Goal: Entertainment & Leisure: Consume media (video, audio)

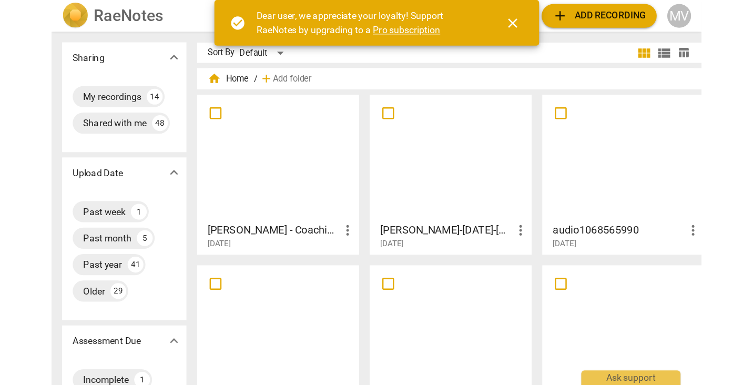
scroll to position [26, 0]
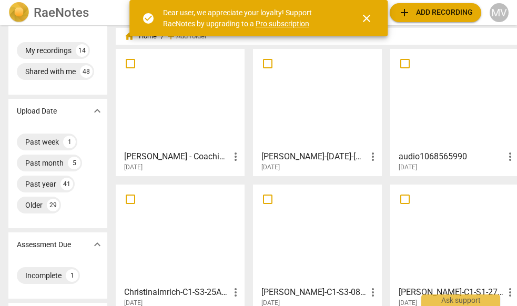
click at [197, 226] on div at bounding box center [179, 234] width 121 height 93
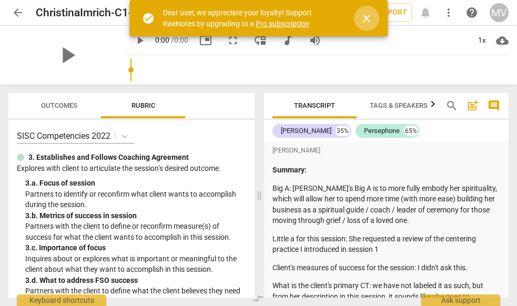
click at [364, 14] on span "close" at bounding box center [366, 18] width 13 height 13
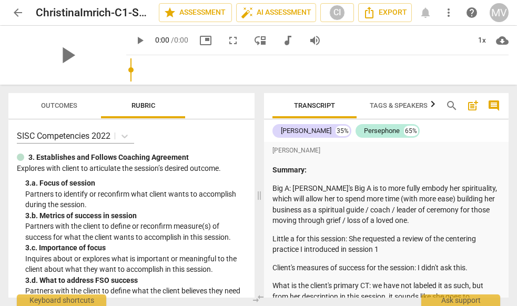
click at [366, 16] on div "check_circle Dear user, we appreciate your loyalty! Support RaeNotes by upgradi…" at bounding box center [258, 18] width 259 height 36
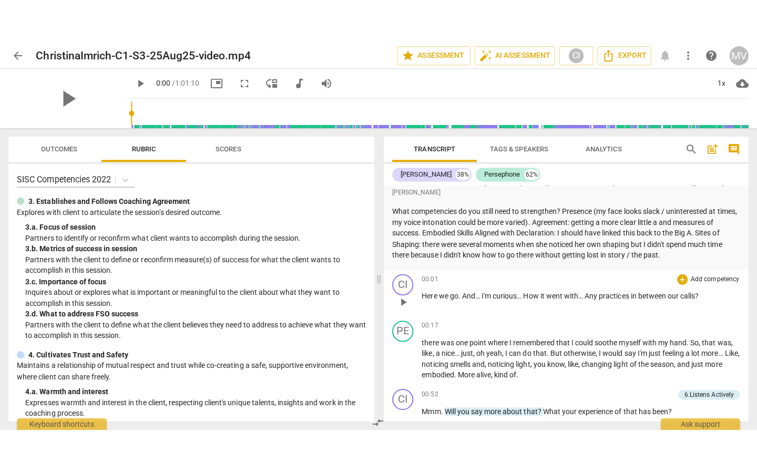
scroll to position [274, 0]
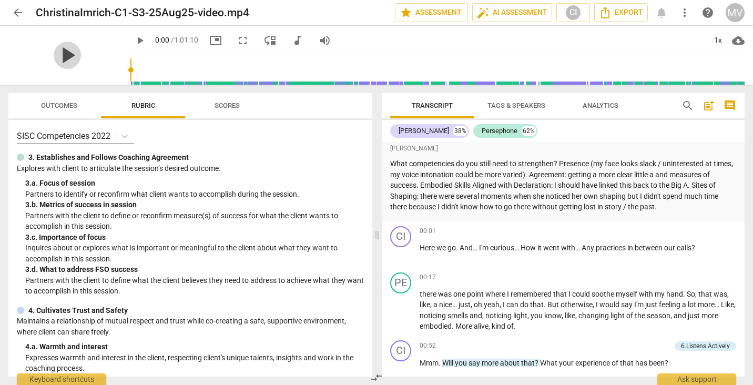
click at [63, 50] on span "play_arrow" at bounding box center [67, 55] width 27 height 27
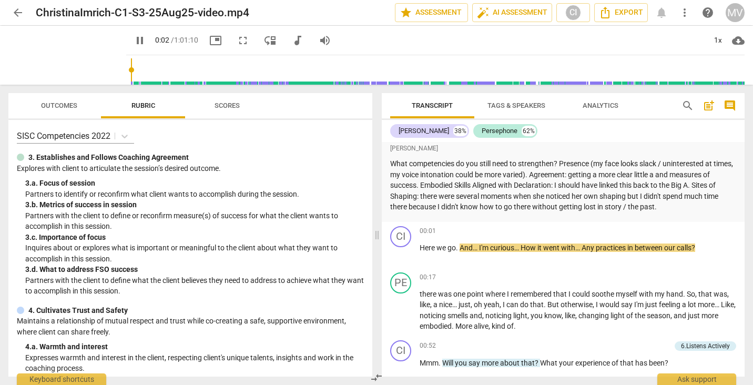
click at [209, 37] on span "picture_in_picture" at bounding box center [215, 40] width 13 height 13
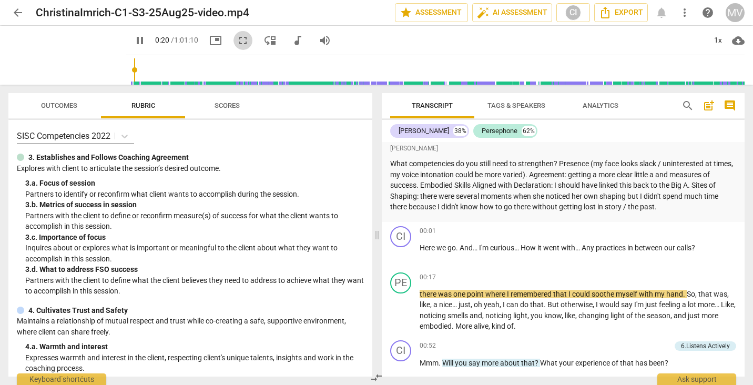
click at [237, 38] on span "fullscreen" at bounding box center [243, 40] width 13 height 13
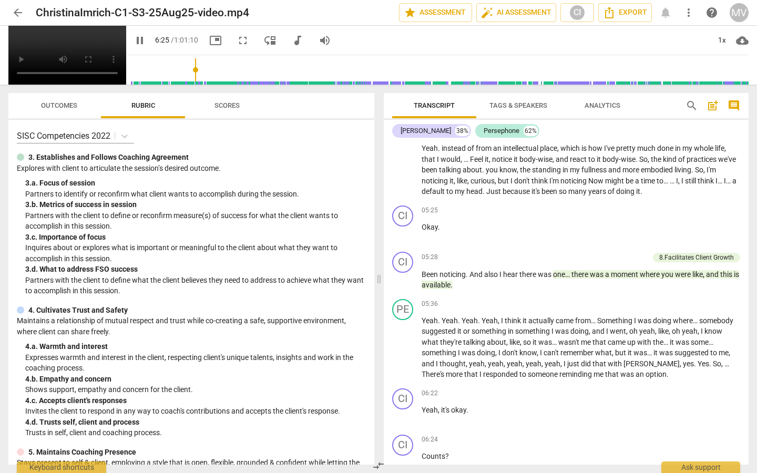
scroll to position [1278, 0]
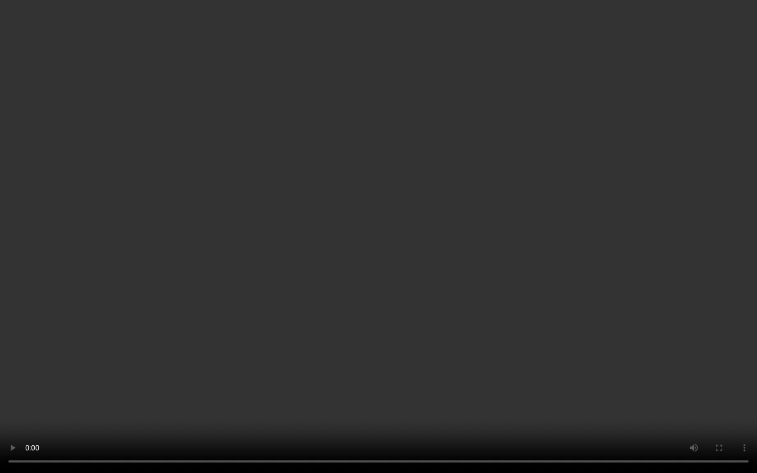
click at [275, 305] on video at bounding box center [378, 236] width 757 height 473
click at [379, 305] on video at bounding box center [378, 236] width 757 height 473
click at [378, 305] on video at bounding box center [378, 236] width 757 height 473
click at [416, 305] on video at bounding box center [378, 236] width 757 height 473
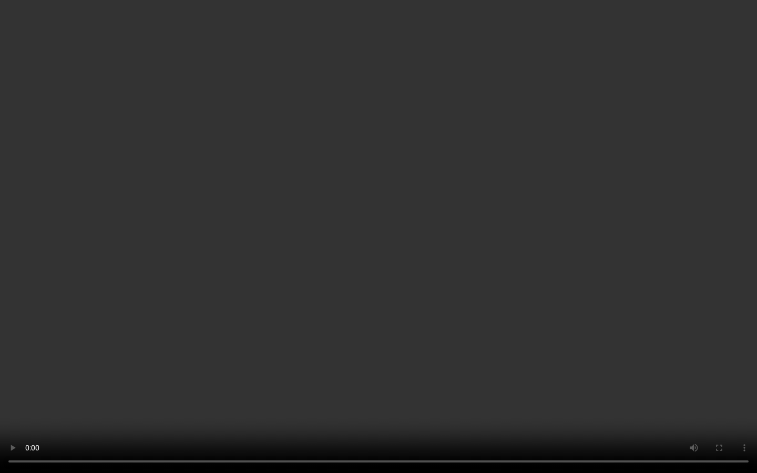
scroll to position [7339, 0]
click at [379, 305] on video at bounding box center [378, 236] width 757 height 473
click at [377, 305] on video at bounding box center [378, 236] width 757 height 473
click at [375, 305] on video at bounding box center [378, 236] width 757 height 473
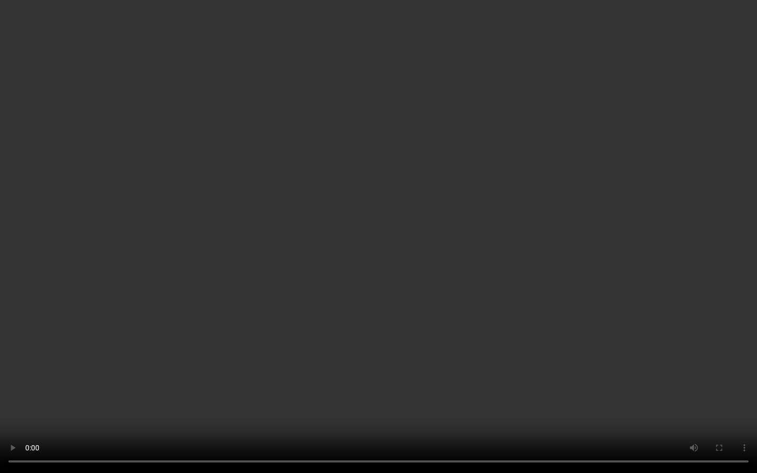
click at [370, 305] on video at bounding box center [378, 236] width 757 height 473
click at [380, 305] on video at bounding box center [378, 236] width 757 height 473
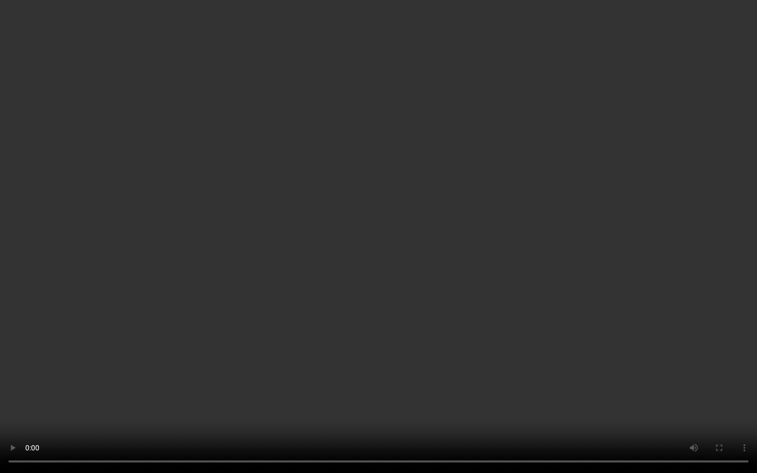
click at [376, 305] on video at bounding box center [378, 236] width 757 height 473
type input "2098"
